Goal: Navigation & Orientation: Find specific page/section

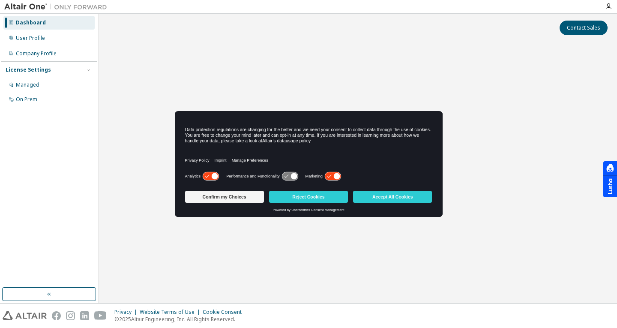
click at [233, 196] on button "Confirm my Choices" at bounding box center [224, 197] width 79 height 12
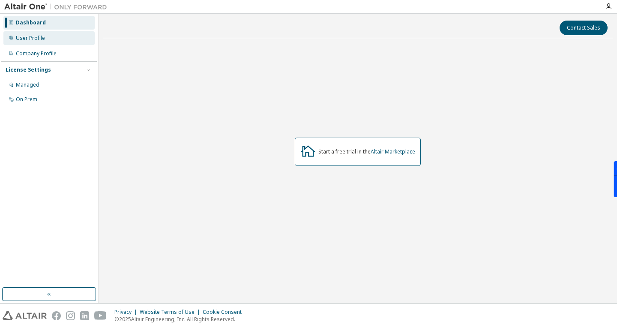
click at [42, 42] on div "User Profile" at bounding box center [48, 38] width 91 height 14
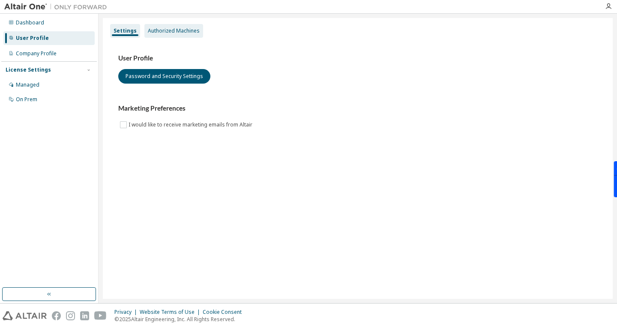
click at [161, 30] on div "Authorized Machines" at bounding box center [174, 30] width 52 height 7
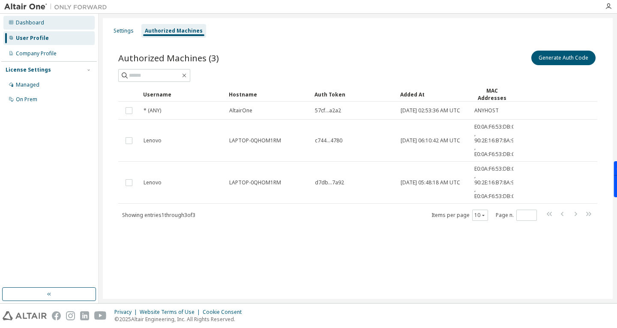
click at [30, 24] on div "Dashboard" at bounding box center [30, 22] width 28 height 7
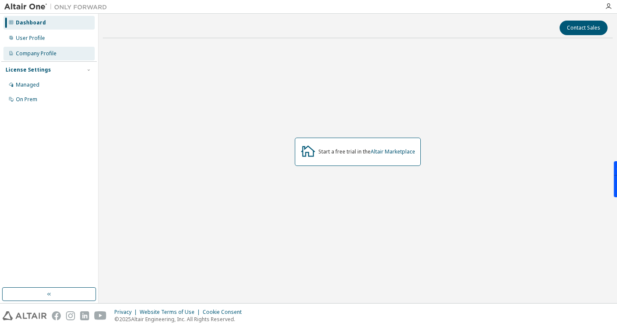
click at [29, 53] on div "Company Profile" at bounding box center [36, 53] width 41 height 7
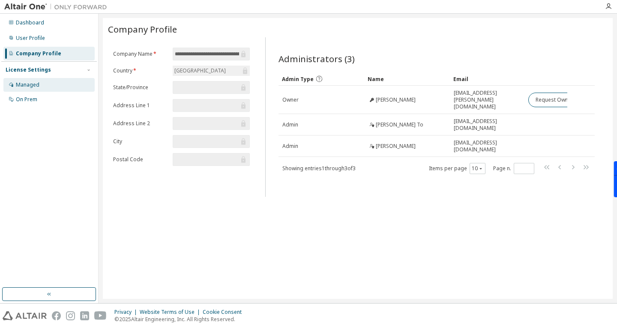
click at [39, 88] on div "Managed" at bounding box center [48, 85] width 91 height 14
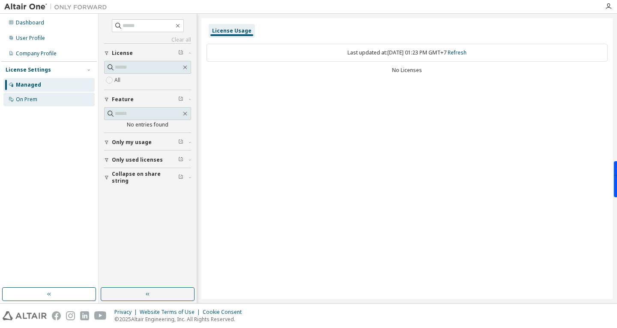
click at [30, 103] on div "On Prem" at bounding box center [48, 100] width 91 height 14
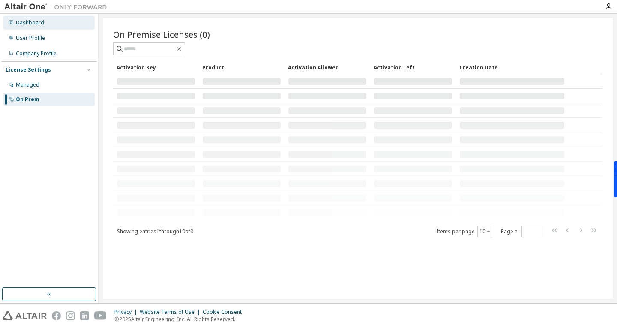
click at [31, 24] on div "Dashboard" at bounding box center [30, 22] width 28 height 7
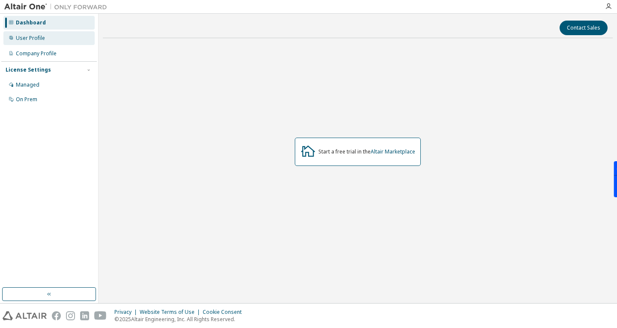
click at [37, 36] on div "User Profile" at bounding box center [30, 38] width 29 height 7
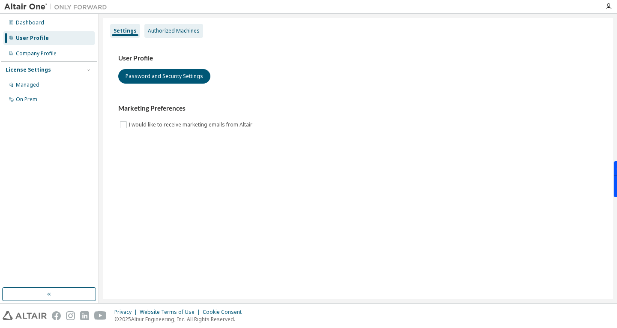
click at [178, 31] on div "Authorized Machines" at bounding box center [174, 30] width 52 height 7
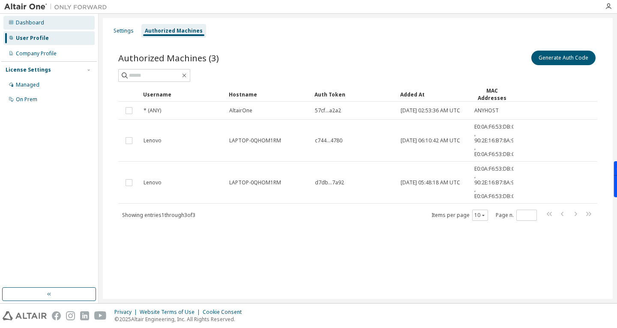
click at [27, 20] on div "Dashboard" at bounding box center [30, 22] width 28 height 7
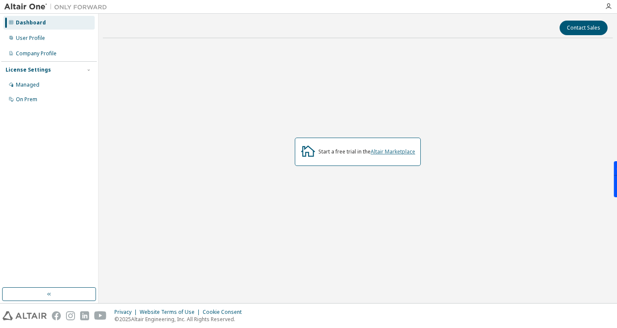
click at [408, 152] on link "Altair Marketplace" at bounding box center [393, 151] width 45 height 7
